Goal: Information Seeking & Learning: Find specific fact

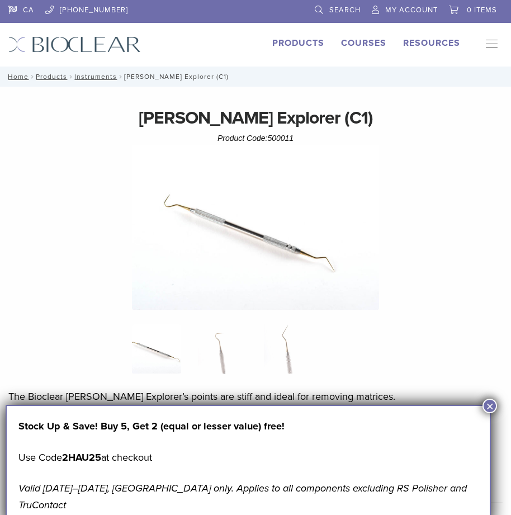
drag, startPoint x: 292, startPoint y: 134, endPoint x: 357, endPoint y: 136, distance: 64.9
click at [280, 141] on span "500011" at bounding box center [280, 138] width 26 height 9
click at [303, 140] on div "Clark Explorer (C1) Product Code: 500011 $ 38.34" at bounding box center [255, 125] width 494 height 40
drag, startPoint x: 285, startPoint y: 141, endPoint x: 268, endPoint y: 144, distance: 17.7
click at [268, 144] on div "Clark Explorer (C1) Product Code: 500011 $ 38.34" at bounding box center [255, 125] width 494 height 40
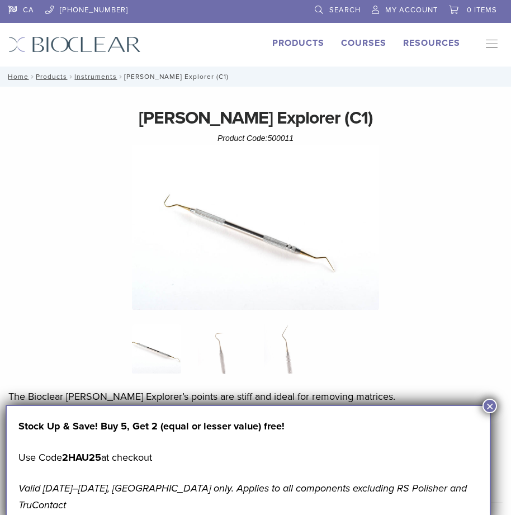
copy span "500011"
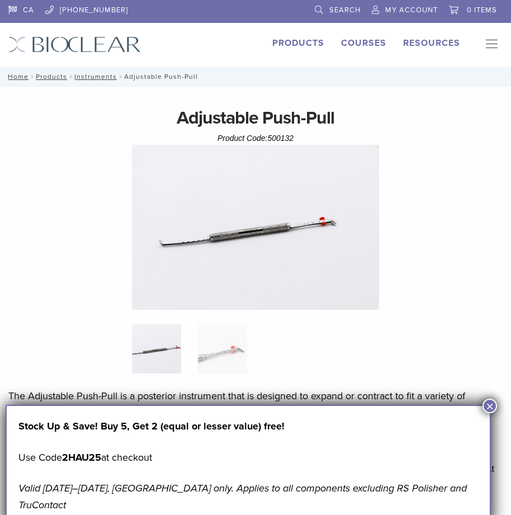
drag, startPoint x: 300, startPoint y: 135, endPoint x: 270, endPoint y: 136, distance: 30.2
click at [270, 136] on div "Adjustable Push-Pull Product Code: 500132 $ 95.00" at bounding box center [255, 125] width 494 height 40
copy span "500132"
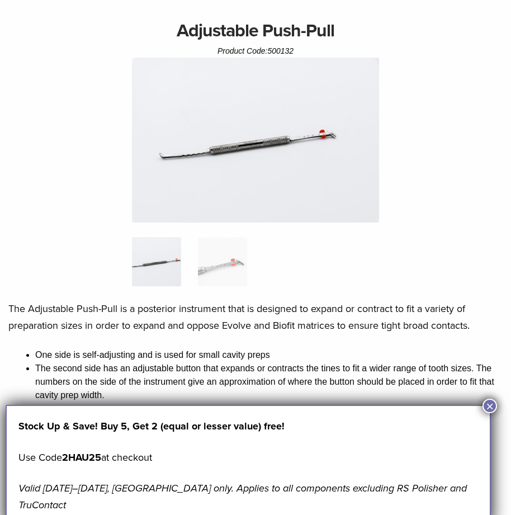
scroll to position [186, 0]
